Goal: Information Seeking & Learning: Learn about a topic

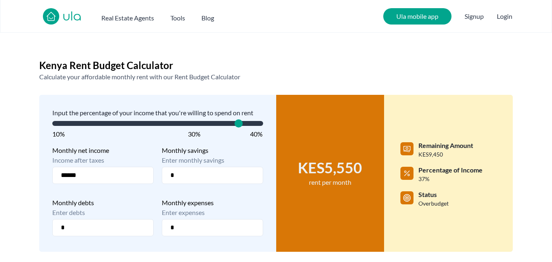
click at [243, 127] on span "Sales Price" at bounding box center [239, 123] width 8 height 8
click at [263, 127] on span "Sales Price" at bounding box center [259, 123] width 8 height 8
click at [128, 174] on input "******" at bounding box center [102, 175] width 101 height 17
type input "******"
click at [87, 125] on span at bounding box center [157, 123] width 211 height 5
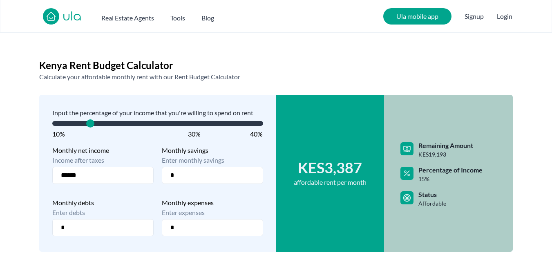
click at [104, 126] on span at bounding box center [157, 123] width 211 height 8
click at [117, 122] on span at bounding box center [157, 123] width 211 height 5
click at [123, 127] on span at bounding box center [157, 123] width 211 height 8
click at [101, 173] on input "******" at bounding box center [102, 175] width 101 height 17
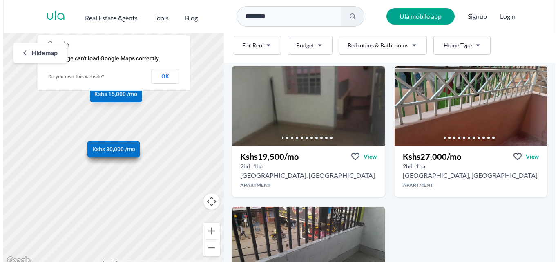
scroll to position [82, 0]
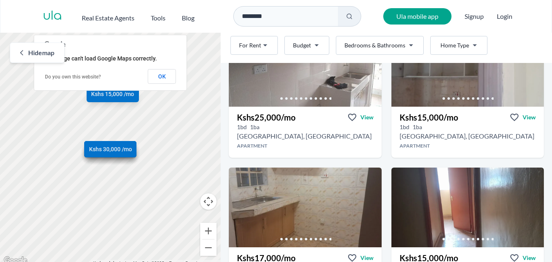
click at [308, 49] on html "Are you a real estate agent? Reach more buyers and renters. Sign up Ula Homes A…" at bounding box center [276, 133] width 552 height 266
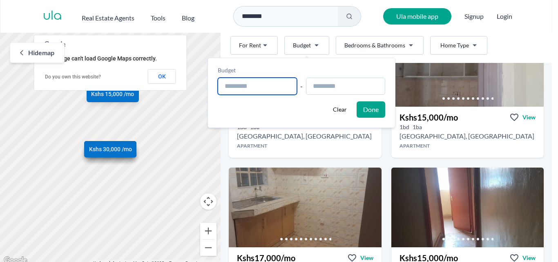
click at [280, 87] on input "text" at bounding box center [257, 86] width 79 height 17
type input "**********"
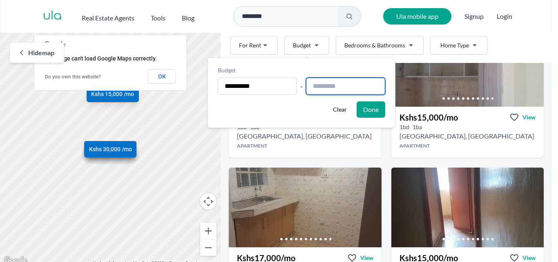
click at [313, 89] on input "text" at bounding box center [345, 86] width 79 height 17
type input "**********"
click at [385, 105] on button "Done" at bounding box center [371, 109] width 29 height 16
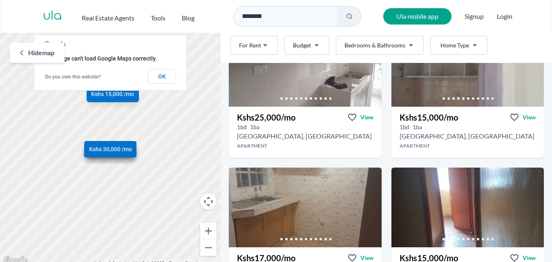
click at [386, 47] on html "Are you a real estate agent? Reach more buyers and renters. Sign up Ula Homes A…" at bounding box center [276, 133] width 552 height 266
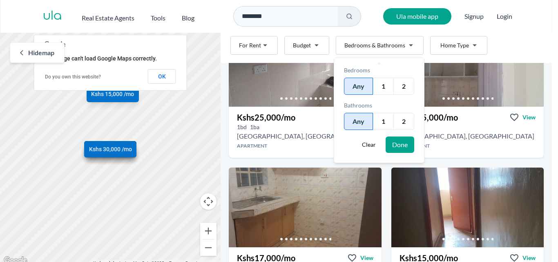
click at [386, 47] on html "Are you a real estate agent? Reach more buyers and renters. Sign up Ula Homes A…" at bounding box center [279, 133] width 558 height 266
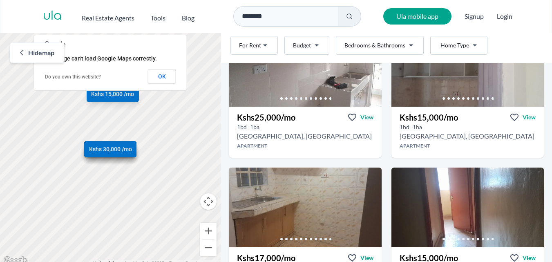
click at [402, 43] on html "Are you a real estate agent? Reach more buyers and renters. Sign up Ula Homes A…" at bounding box center [276, 133] width 552 height 266
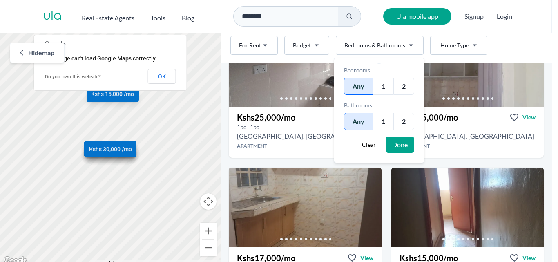
click at [402, 43] on html "Are you a real estate agent? Reach more buyers and renters. Sign up Ula Homes A…" at bounding box center [279, 133] width 558 height 266
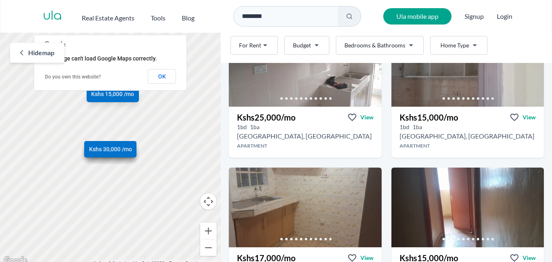
click at [456, 45] on html "Are you a real estate agent? Reach more buyers and renters. Sign up Ula Homes A…" at bounding box center [276, 133] width 552 height 266
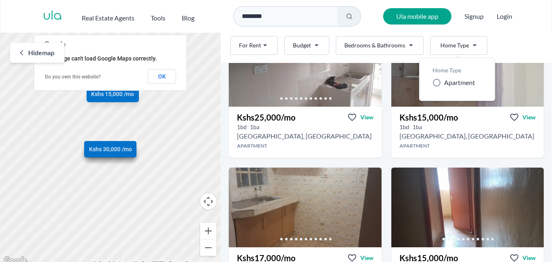
click at [436, 82] on icon at bounding box center [437, 82] width 8 height 8
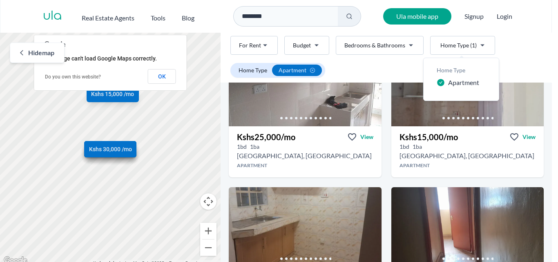
scroll to position [101, 0]
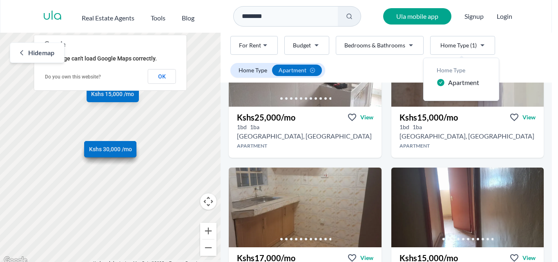
click at [458, 83] on span "Apartment" at bounding box center [463, 83] width 31 height 10
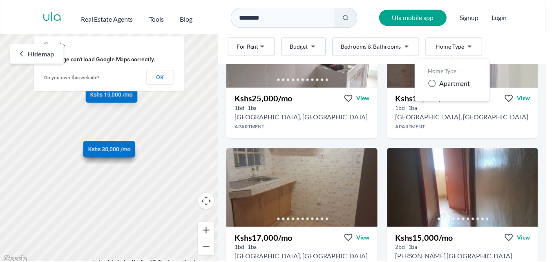
scroll to position [82, 0]
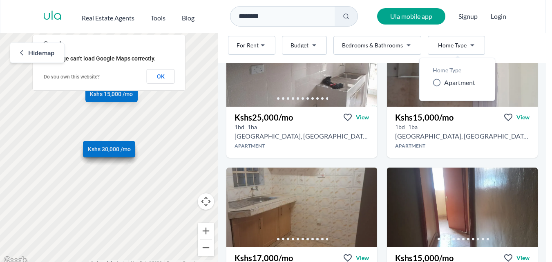
click at [382, 64] on html "Are you a real estate agent? Reach more buyers and renters. Sign up Ula Homes A…" at bounding box center [276, 133] width 552 height 266
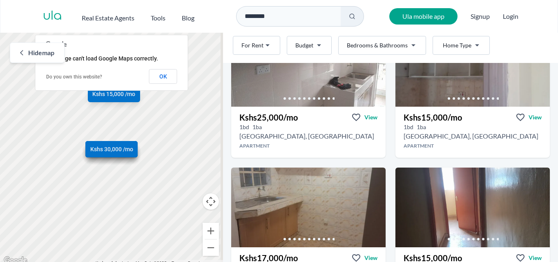
click at [274, 48] on html "Are you a real estate agent? Reach more buyers and renters. Sign up Ula Homes A…" at bounding box center [279, 133] width 558 height 266
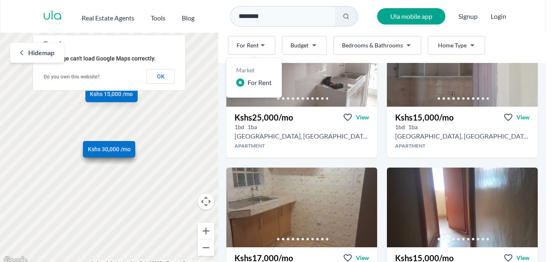
click at [274, 48] on html "Are you a real estate agent? Reach more buyers and renters. Sign up Ula Homes A…" at bounding box center [276, 133] width 552 height 266
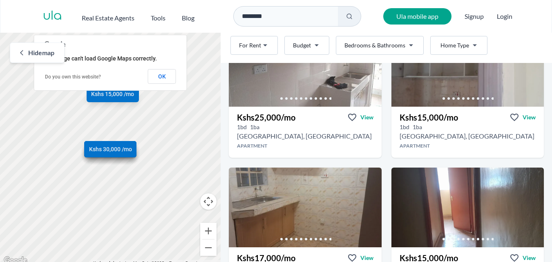
click at [303, 46] on html "Are you a real estate agent? Reach more buyers and renters. Sign up Ula Homes A…" at bounding box center [276, 133] width 552 height 266
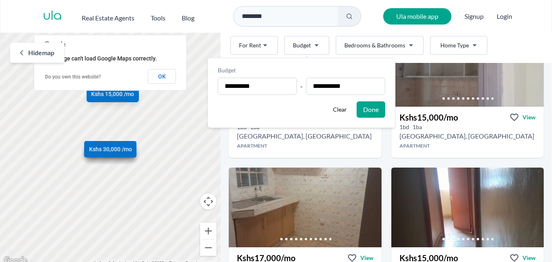
click at [385, 111] on button "Done" at bounding box center [371, 109] width 29 height 16
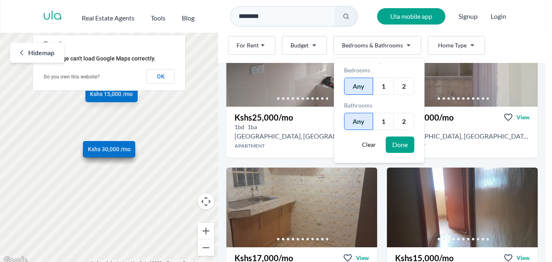
click at [389, 43] on html "Are you a real estate agent? Reach more buyers and renters. Sign up Ula Homes A…" at bounding box center [276, 133] width 552 height 266
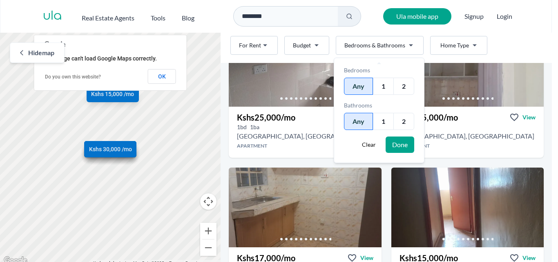
click at [389, 43] on html "Are you a real estate agent? Reach more buyers and renters. Sign up Ula Homes A…" at bounding box center [279, 133] width 558 height 266
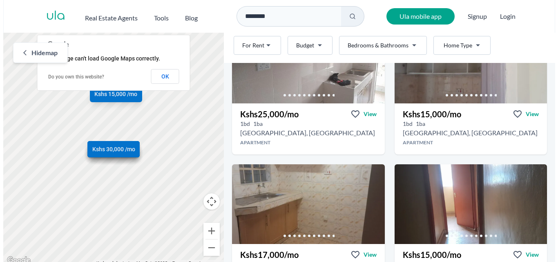
scroll to position [82, 0]
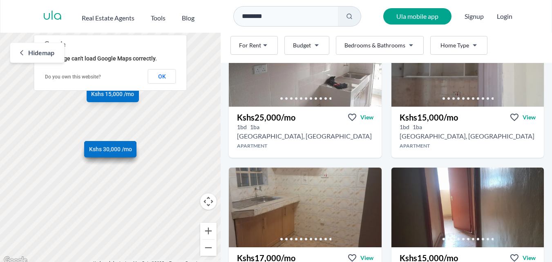
click at [465, 45] on html "Are you a real estate agent? Reach more buyers and renters. Sign up Ula Homes A…" at bounding box center [276, 133] width 552 height 266
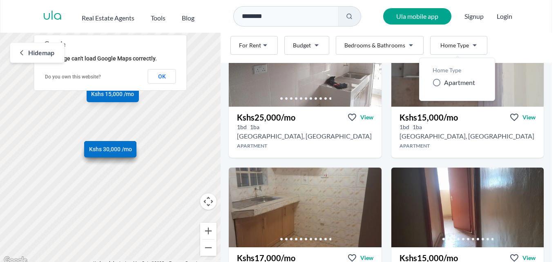
click at [438, 85] on icon at bounding box center [437, 82] width 8 height 8
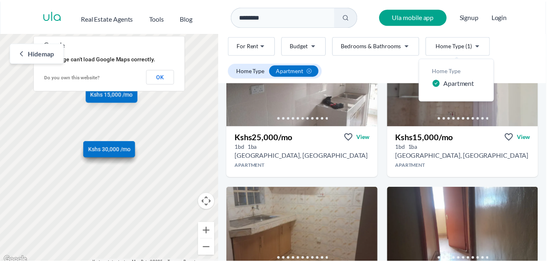
scroll to position [101, 0]
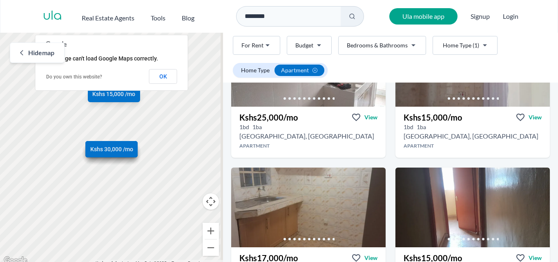
click at [498, 40] on html "Are you a real estate agent? Reach more buyers and renters. Sign up Ula Homes A…" at bounding box center [279, 133] width 558 height 266
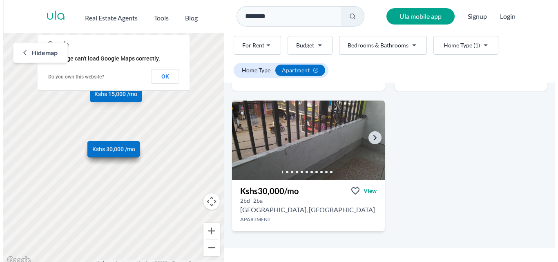
scroll to position [428, 0]
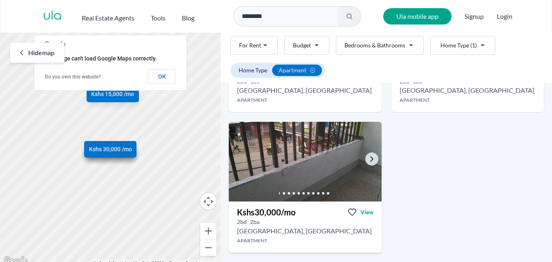
click at [326, 140] on img at bounding box center [305, 162] width 160 height 84
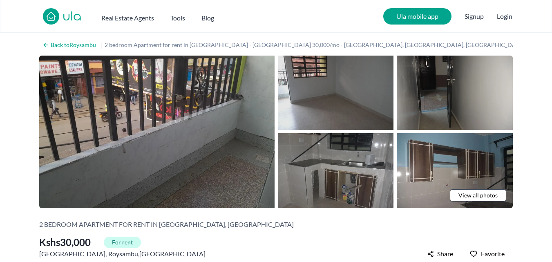
click at [369, 85] on img at bounding box center [336, 93] width 116 height 74
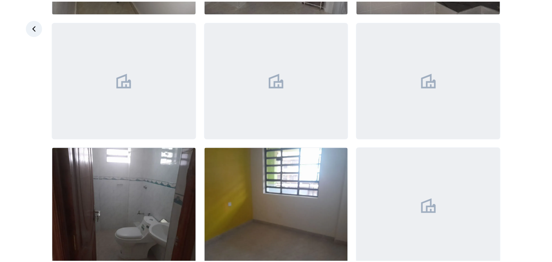
scroll to position [299, 0]
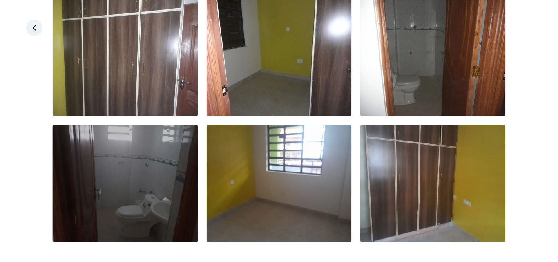
click at [119, 190] on img at bounding box center [125, 183] width 145 height 117
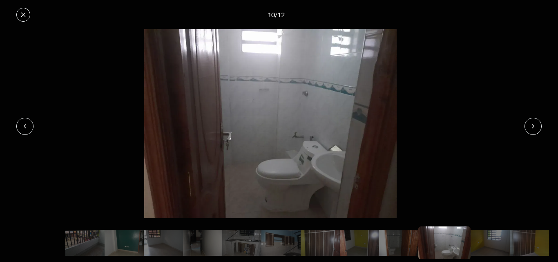
click at [529, 125] on button at bounding box center [533, 126] width 17 height 17
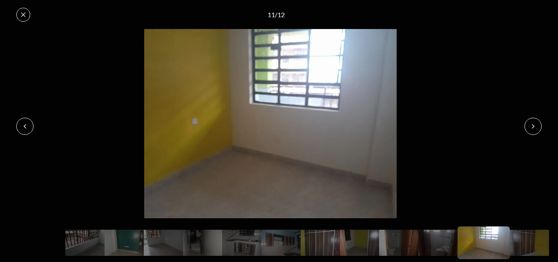
click at [530, 124] on icon at bounding box center [533, 126] width 7 height 7
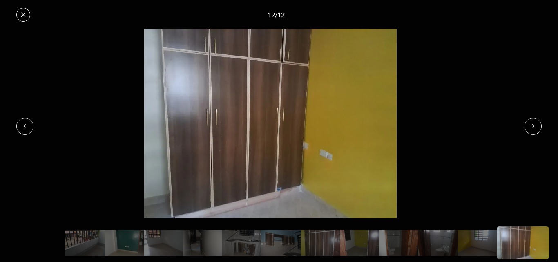
click at [530, 125] on icon at bounding box center [533, 126] width 7 height 7
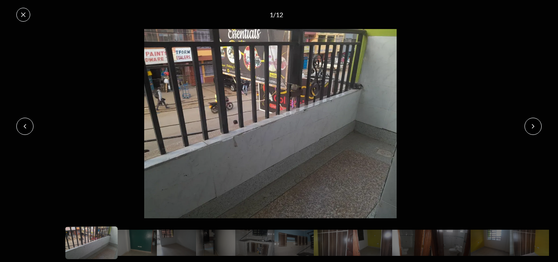
click at [533, 129] on icon at bounding box center [533, 126] width 7 height 7
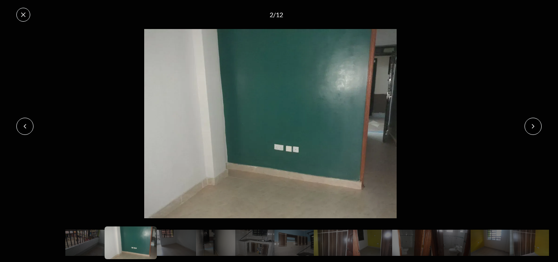
click at [26, 18] on button at bounding box center [23, 15] width 14 height 14
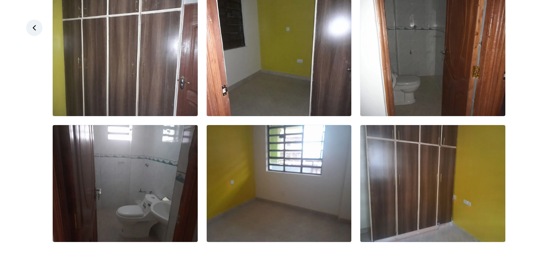
click at [31, 29] on icon at bounding box center [34, 28] width 8 height 8
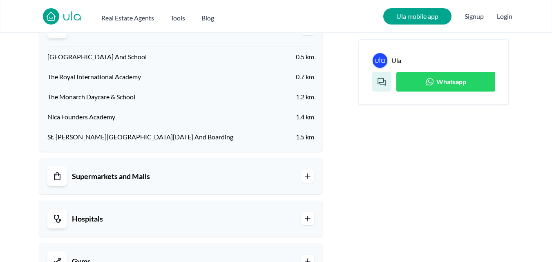
scroll to position [735, 0]
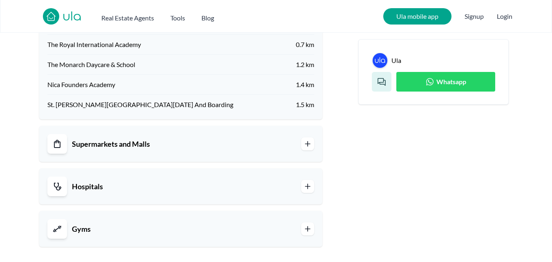
click at [127, 147] on span "Supermarkets and Malls" at bounding box center [111, 143] width 78 height 11
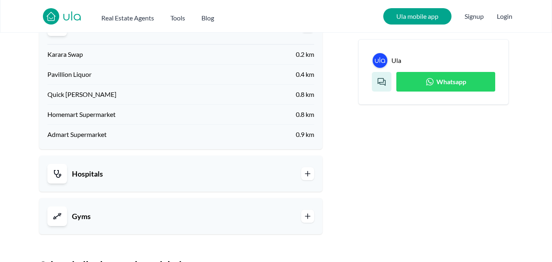
scroll to position [899, 0]
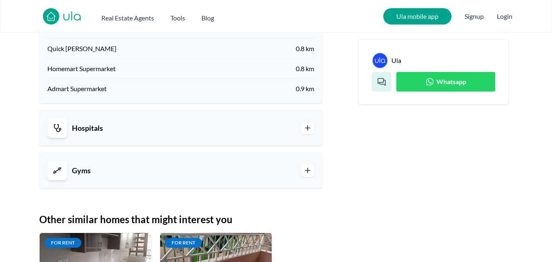
click at [134, 141] on div "Hospitals" at bounding box center [180, 128] width 283 height 36
click at [187, 133] on link "Hospitals" at bounding box center [180, 128] width 267 height 20
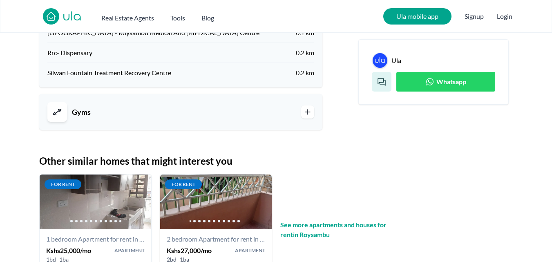
scroll to position [1103, 0]
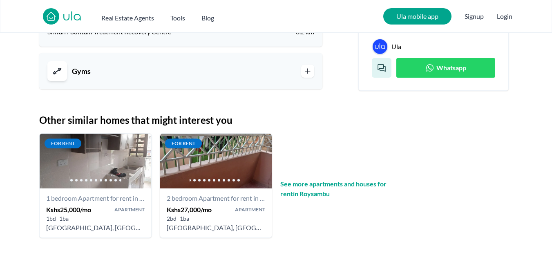
click at [199, 72] on link "Gyms" at bounding box center [180, 71] width 267 height 20
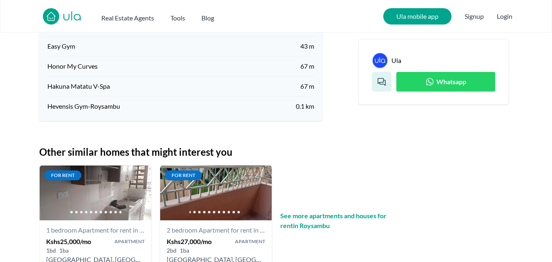
scroll to position [1266, 0]
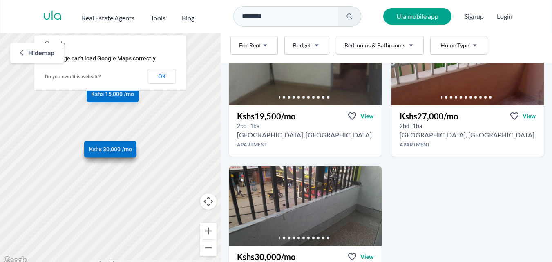
scroll to position [368, 0]
